Goal: Navigation & Orientation: Find specific page/section

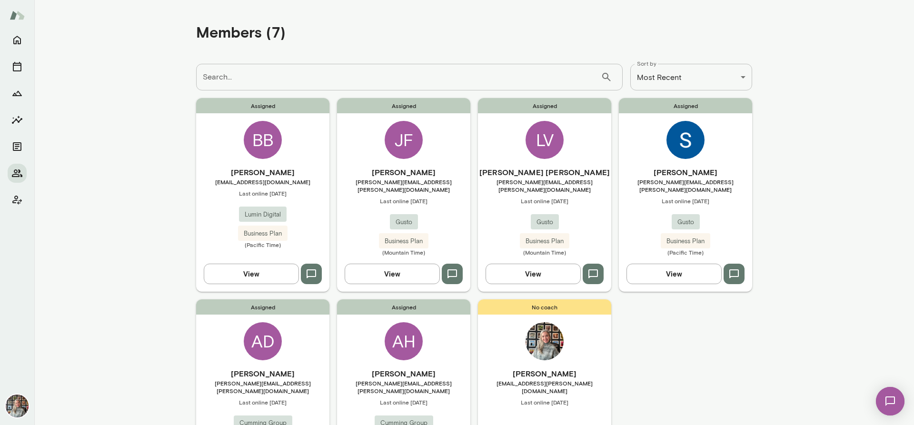
scroll to position [87, 0]
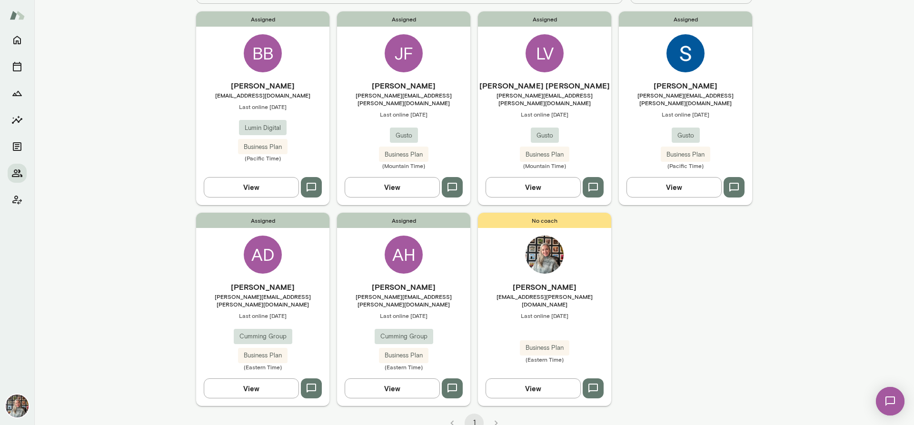
drag, startPoint x: 25, startPoint y: 237, endPoint x: 26, endPoint y: 230, distance: 6.7
click at [25, 237] on div at bounding box center [17, 227] width 34 height 394
